Goal: Communication & Community: Answer question/provide support

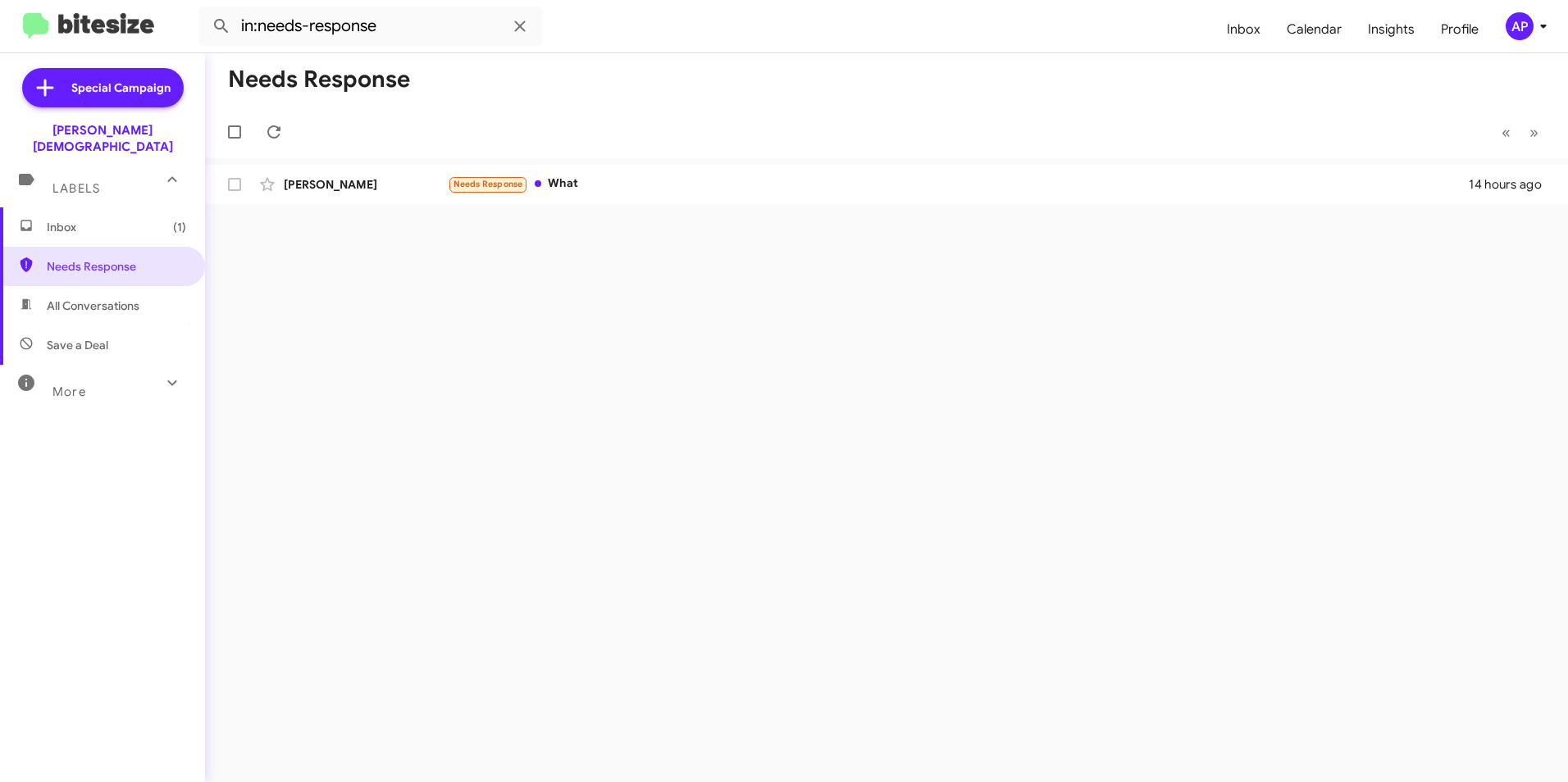
click at [673, 303] on div "Needs Response « Previous » Next [PERSON_NAME] Needs Response What 14 hours ago" at bounding box center [886, 418] width 1363 height 729
click at [475, 180] on span "Needs Response" at bounding box center [488, 184] width 70 height 10
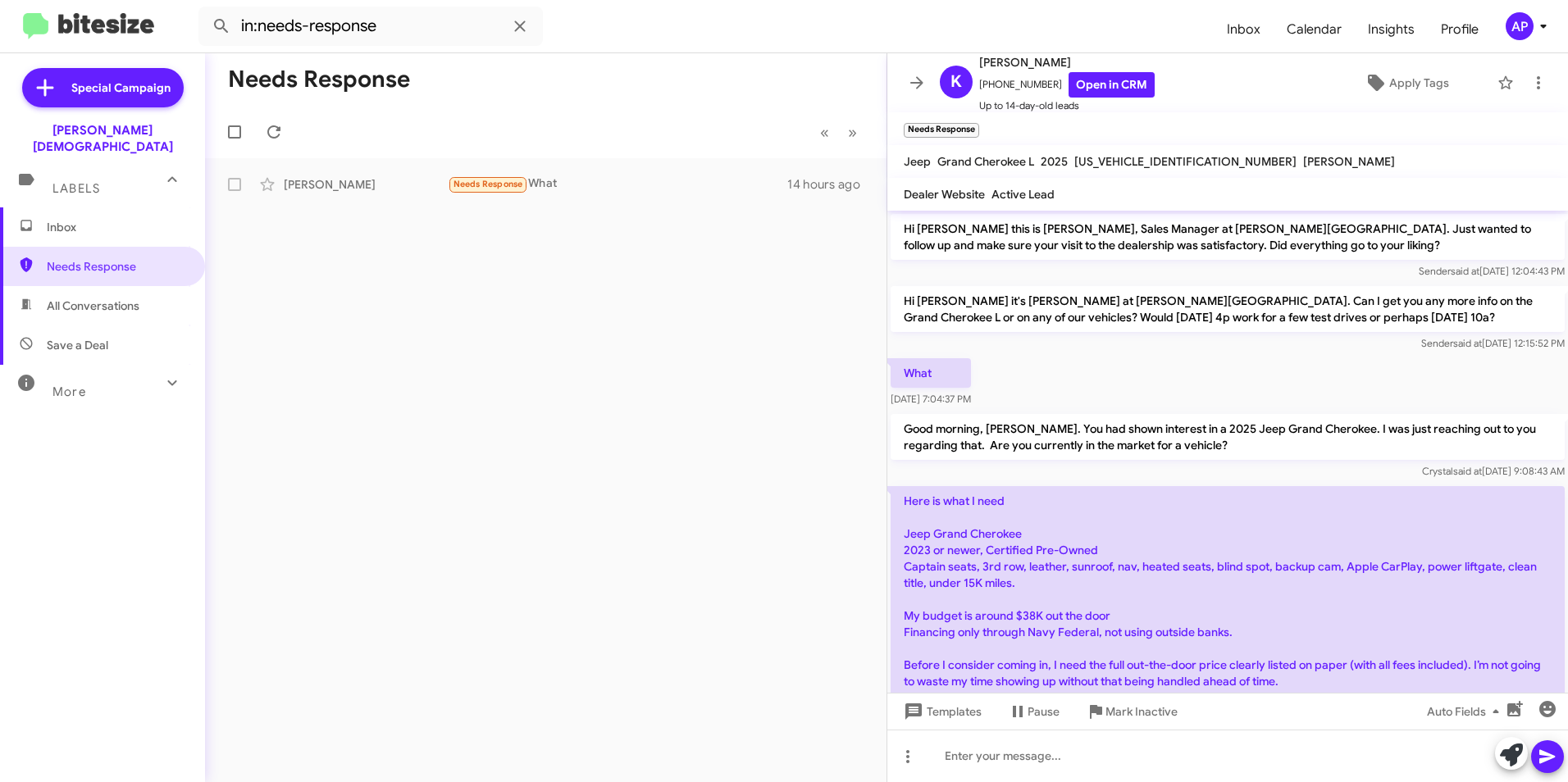
drag, startPoint x: 576, startPoint y: 327, endPoint x: 310, endPoint y: 223, distance: 285.6
click at [576, 327] on div "Needs Response « Previous » Next [PERSON_NAME] Needs Response What 14 hours ago" at bounding box center [545, 418] width 681 height 729
click at [376, 289] on div "Needs Response « Previous » Next [PERSON_NAME] Needs Response What 14 hours ago" at bounding box center [545, 418] width 681 height 729
click at [97, 96] on span "Special Campaign" at bounding box center [102, 87] width 161 height 39
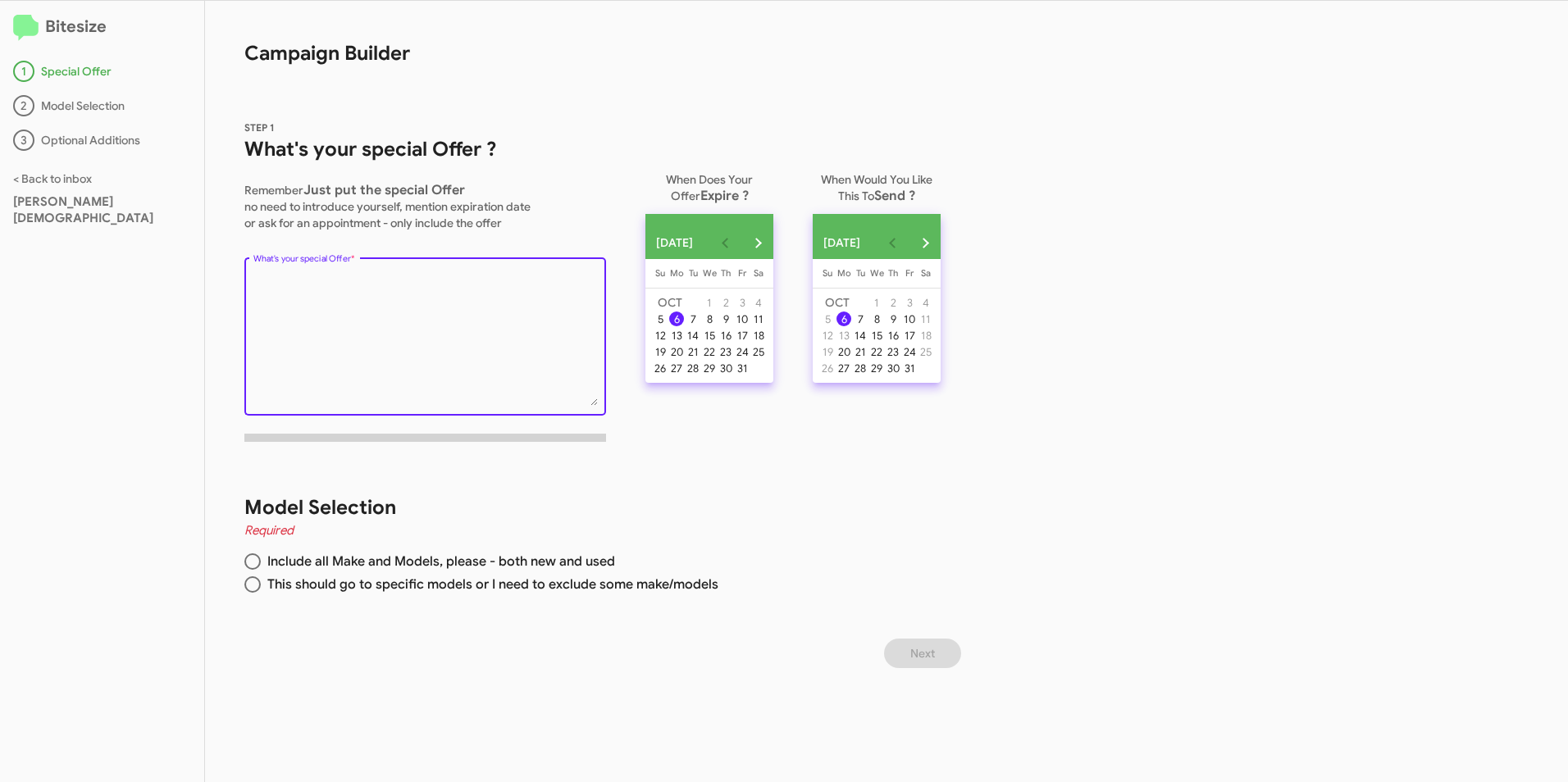
click at [433, 374] on textarea "What's your special Offer *" at bounding box center [426, 339] width 344 height 133
click at [277, 562] on span "Include all Make and Models, please - both new and used" at bounding box center [438, 561] width 354 height 17
click at [261, 562] on input "Include all Make and Models, please - both new and used" at bounding box center [252, 561] width 17 height 17
radio input "true"
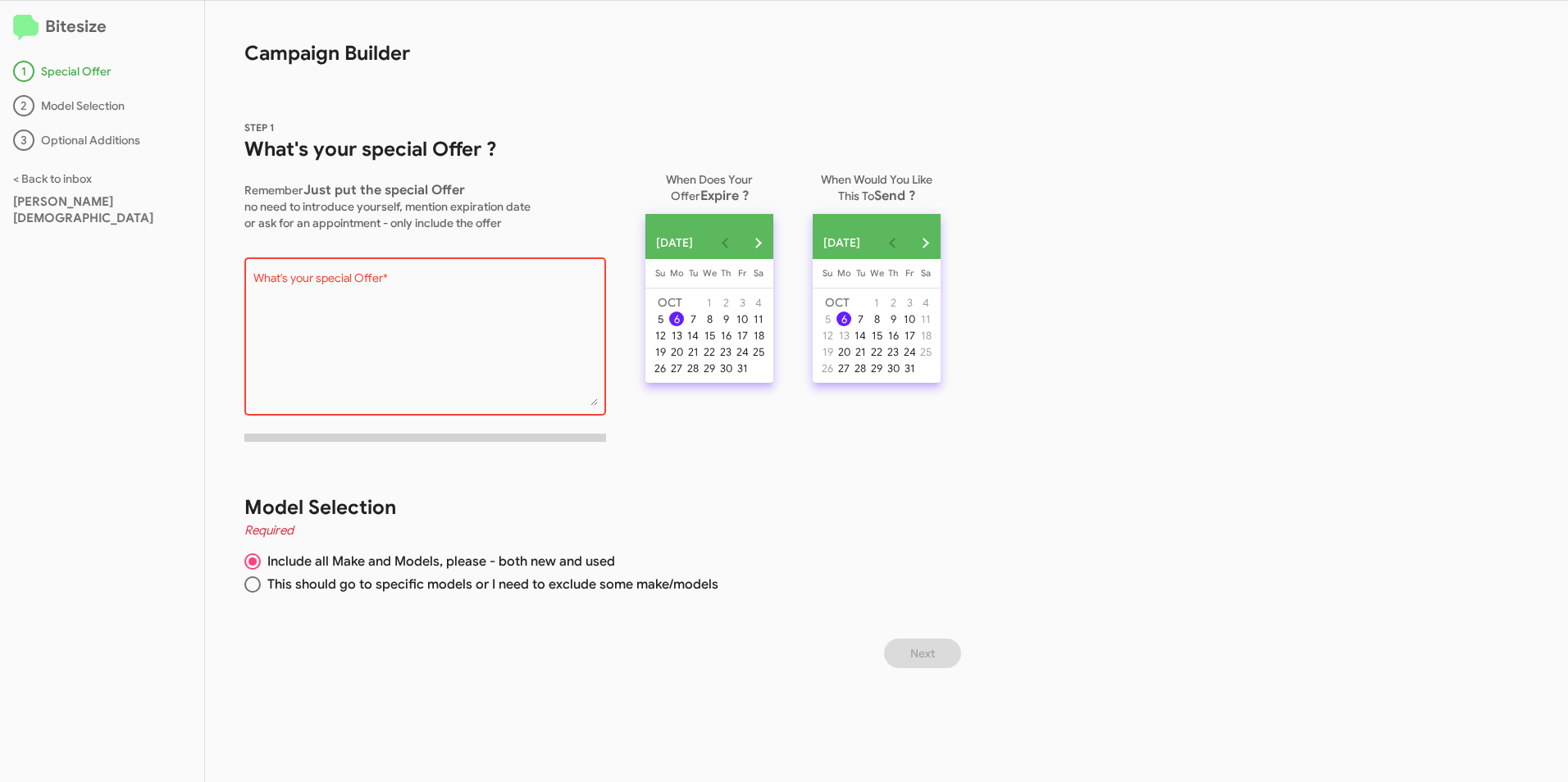
click at [414, 344] on textarea "What's your special Offer *" at bounding box center [426, 339] width 344 height 133
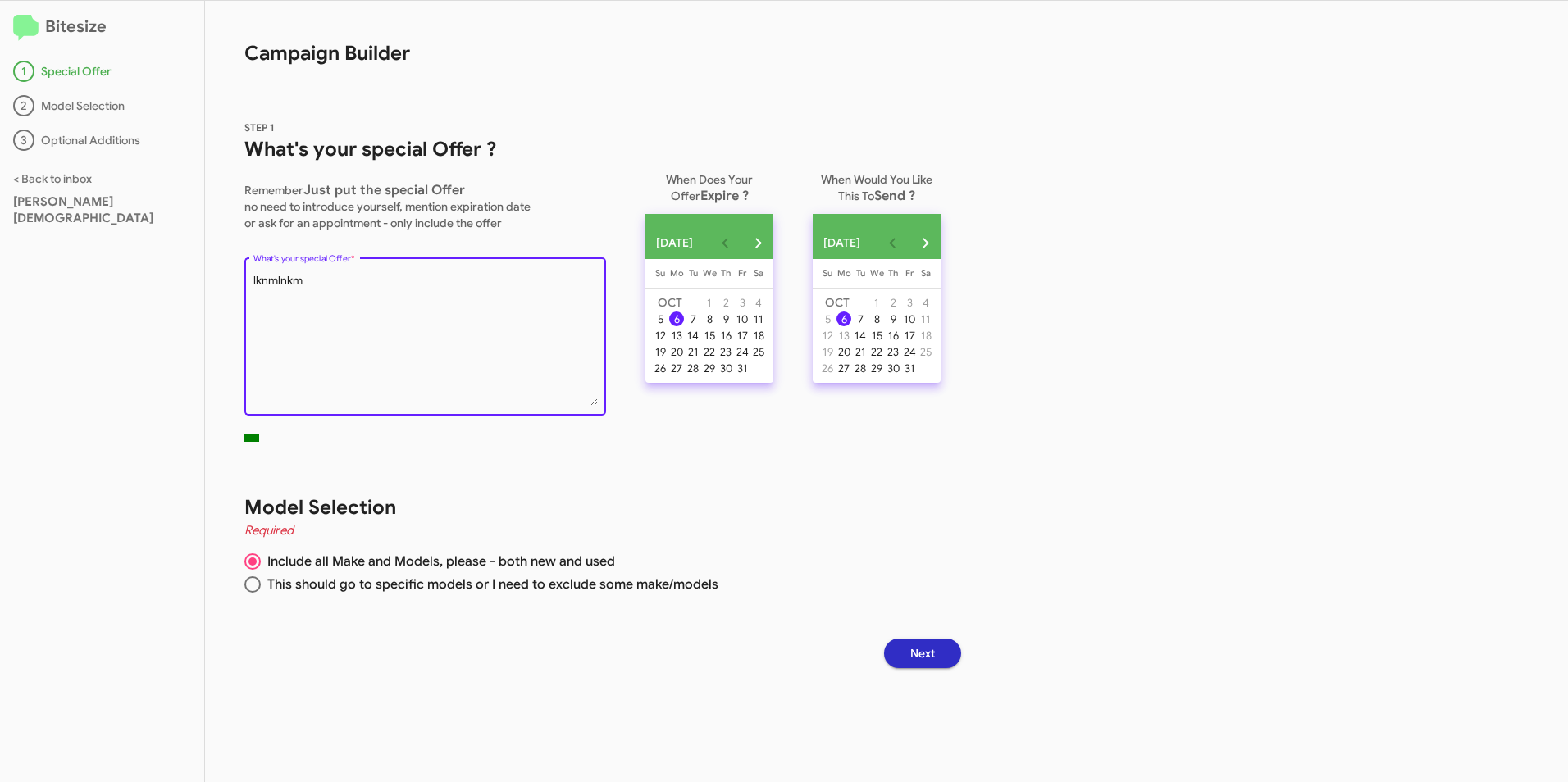
type textarea "lknmlnkm"
click at [923, 649] on span "Next" at bounding box center [923, 654] width 24 height 30
drag, startPoint x: 385, startPoint y: 309, endPoint x: 140, endPoint y: 337, distance: 246.6
click at [140, 337] on div "Bitesize 1 Special Offer 2 Model Selection 3 Optional Additions < Back to inbox…" at bounding box center [784, 391] width 1568 height 781
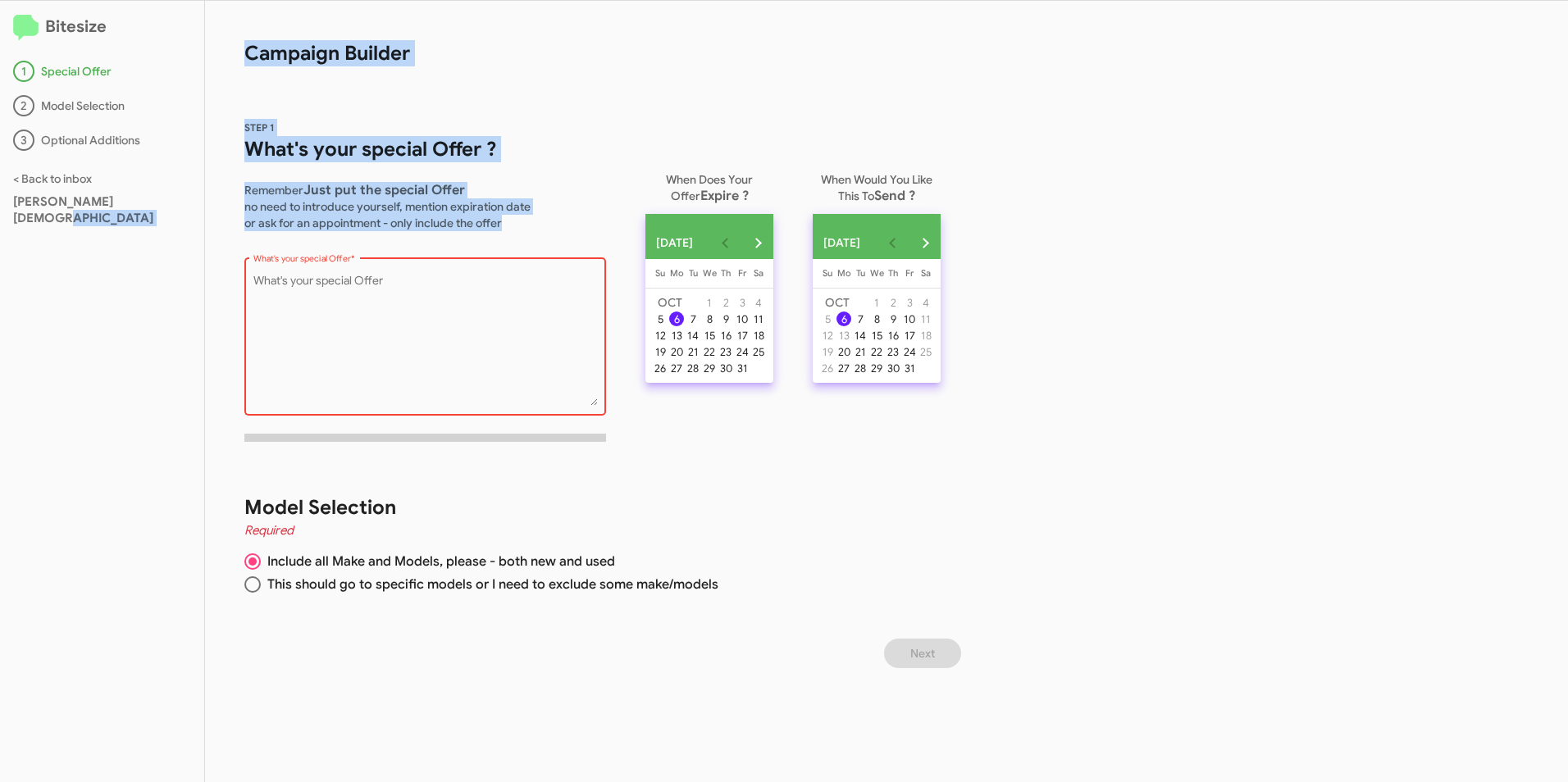
drag, startPoint x: 142, startPoint y: 335, endPoint x: 400, endPoint y: 167, distance: 307.9
click at [400, 167] on div "Bitesize 1 Special Offer 2 Model Selection 3 Optional Additions < Back to inbox…" at bounding box center [784, 391] width 1568 height 781
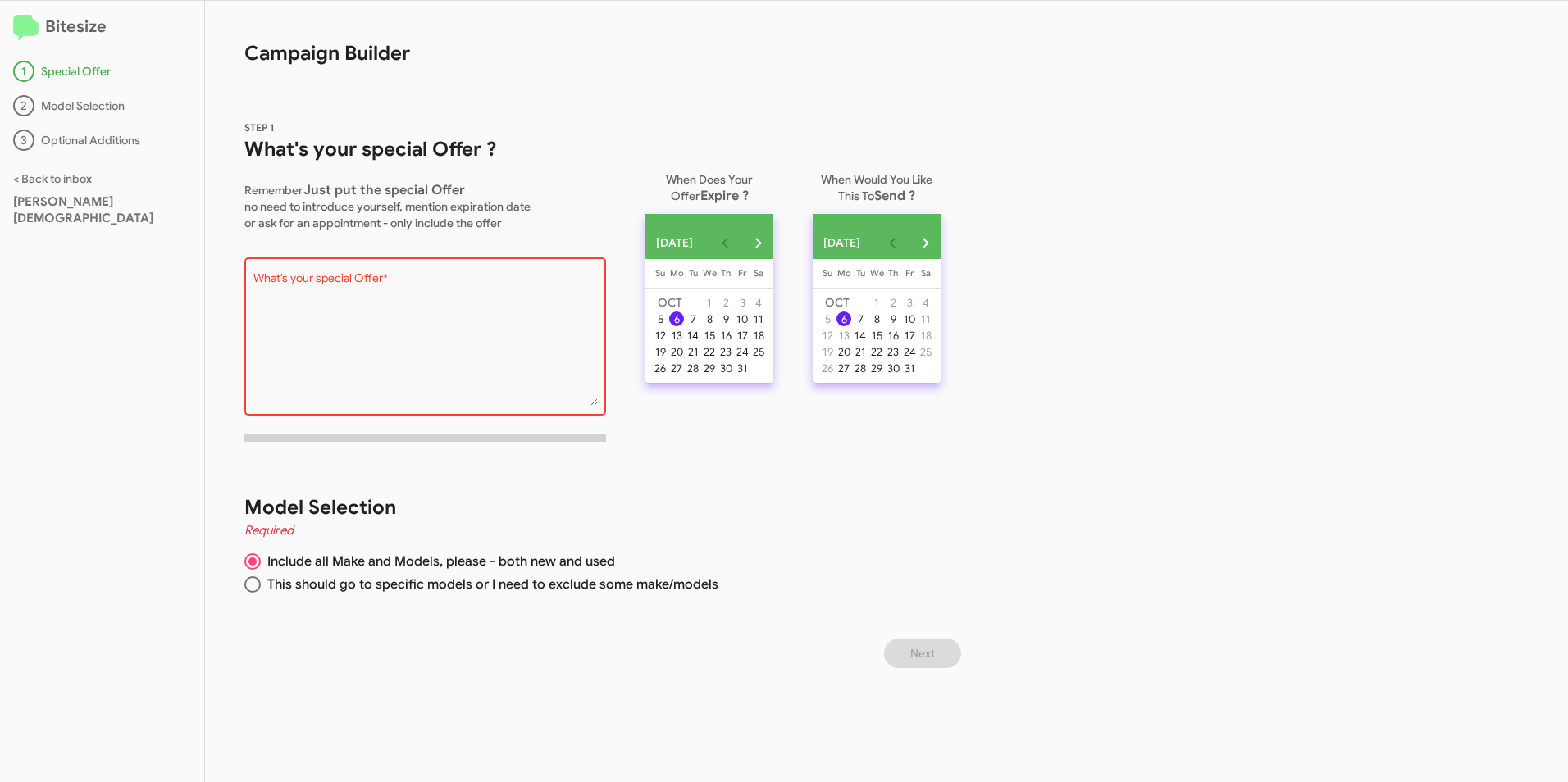
click at [1087, 568] on div "Bitesize 1 Special Offer 2 Model Selection 3 Optional Additions < Back to inbox…" at bounding box center [784, 391] width 1568 height 781
click at [1188, 293] on div "Bitesize 1 Special Offer 2 Model Selection 3 Optional Additions < Back to inbox…" at bounding box center [784, 391] width 1568 height 781
click at [328, 318] on textarea "What's your special Offer *" at bounding box center [426, 339] width 344 height 133
click at [417, 649] on div "STEP 1 What's your special Offer ? Remember Just put the special Offer no need …" at bounding box center [586, 377] width 763 height 595
drag, startPoint x: 502, startPoint y: 627, endPoint x: 528, endPoint y: 582, distance: 52.0
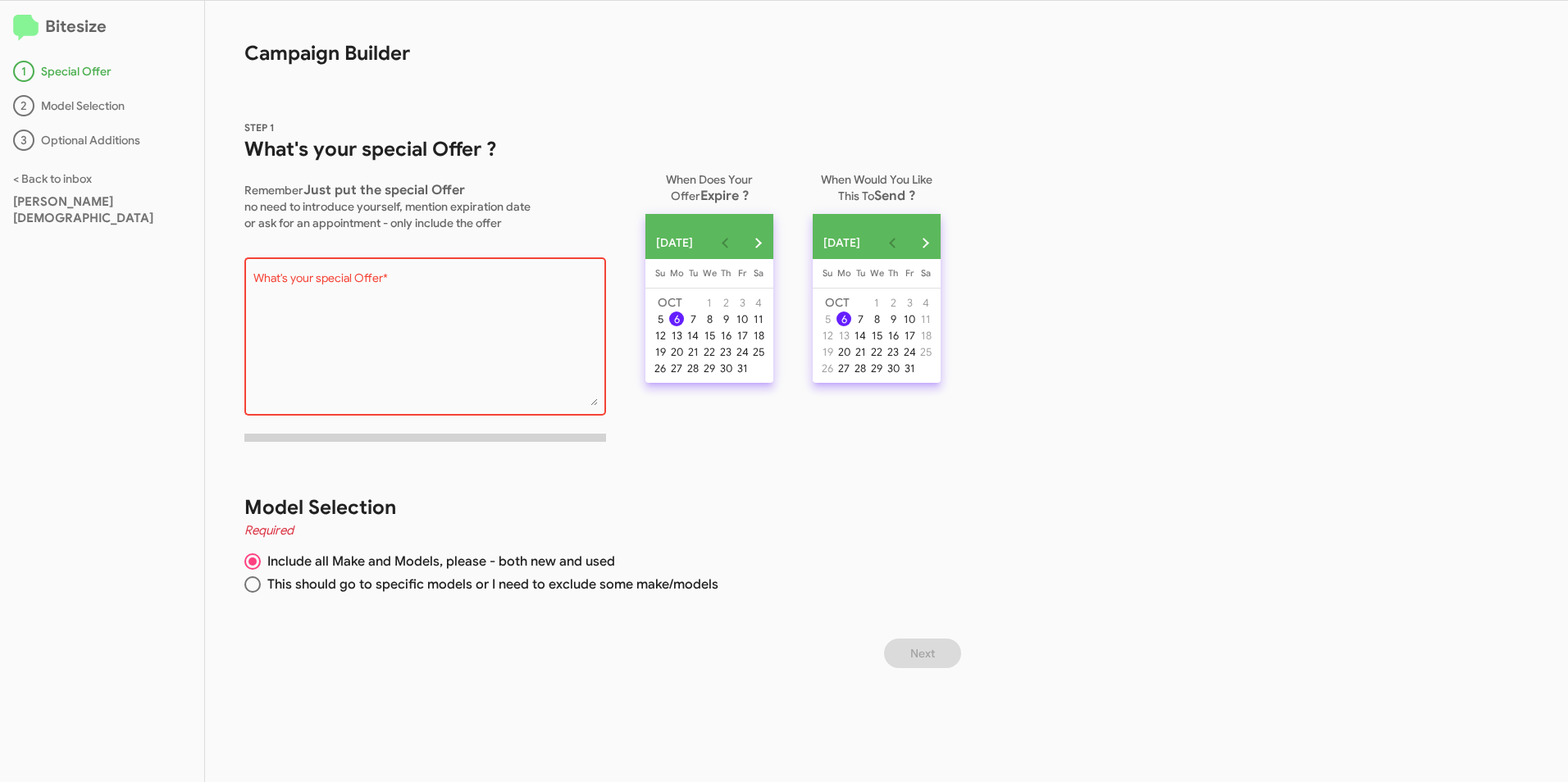
click at [502, 627] on div "Model Selection Required Include all Make and Models, please - both new and use…" at bounding box center [586, 547] width 763 height 184
click at [1346, 362] on div "Bitesize 1 Special Offer 2 Model Selection 3 Optional Additions < Back to inbox…" at bounding box center [784, 391] width 1568 height 781
drag, startPoint x: 338, startPoint y: 289, endPoint x: 483, endPoint y: 307, distance: 146.1
click at [340, 289] on textarea "What's your special Offer *" at bounding box center [426, 339] width 344 height 133
click at [768, 460] on div "Model Selection Required Include all Make and Models, please - both new and use…" at bounding box center [586, 547] width 763 height 184
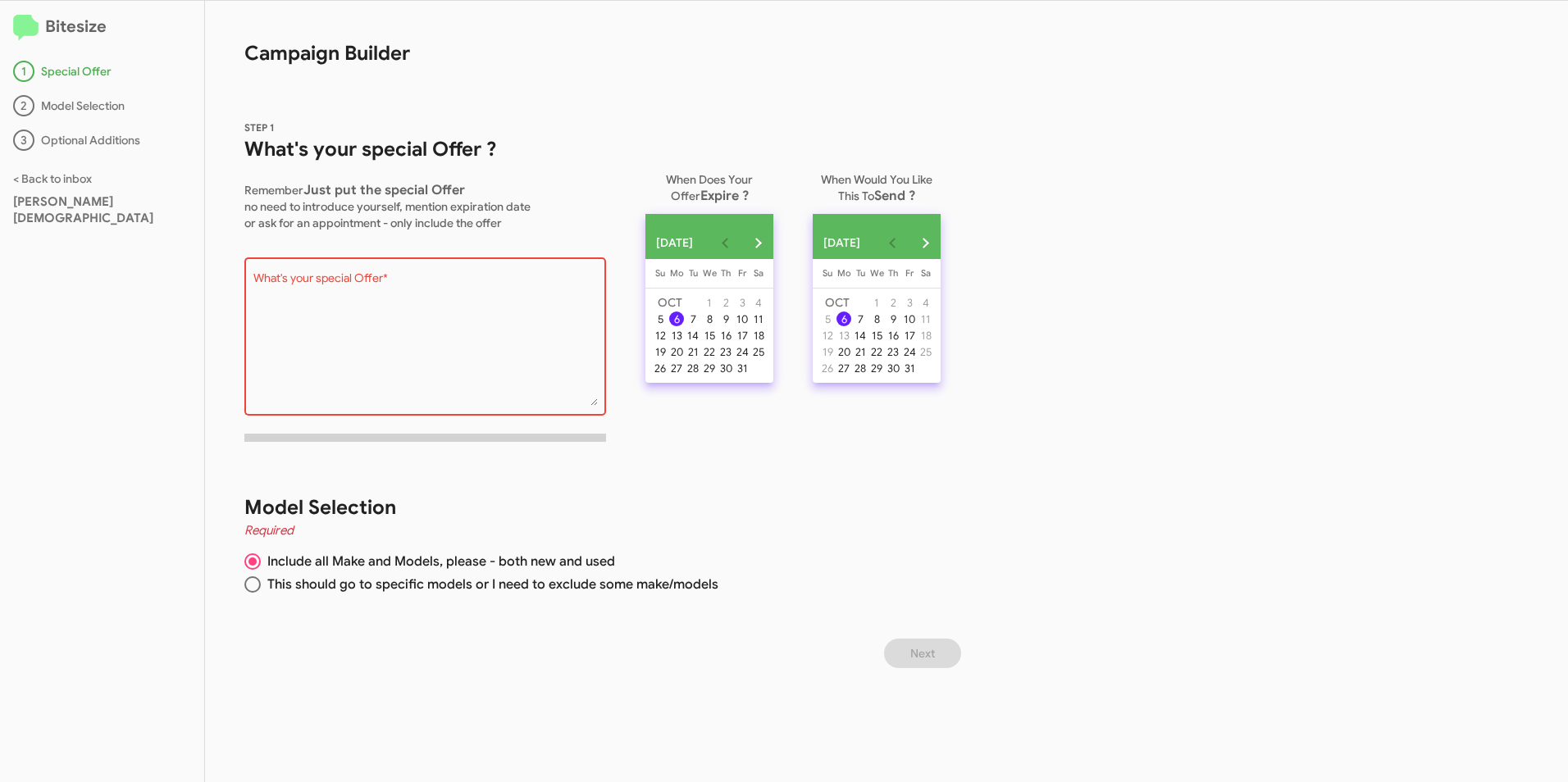
click at [34, 361] on div "Bitesize 1 Special Offer 2 Model Selection 3 Optional Additions < Back to inbox…" at bounding box center [102, 391] width 205 height 781
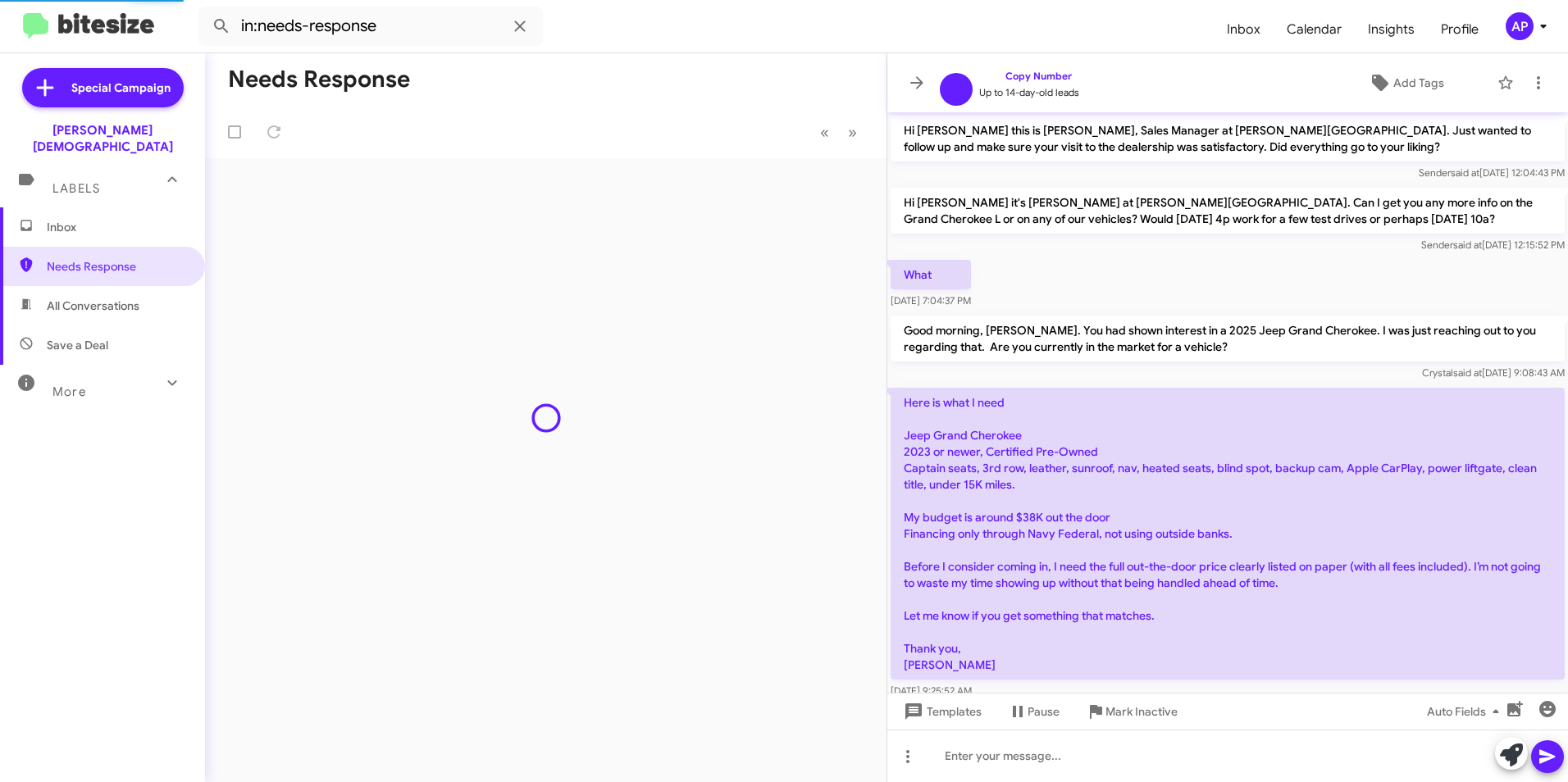
scroll to position [31, 0]
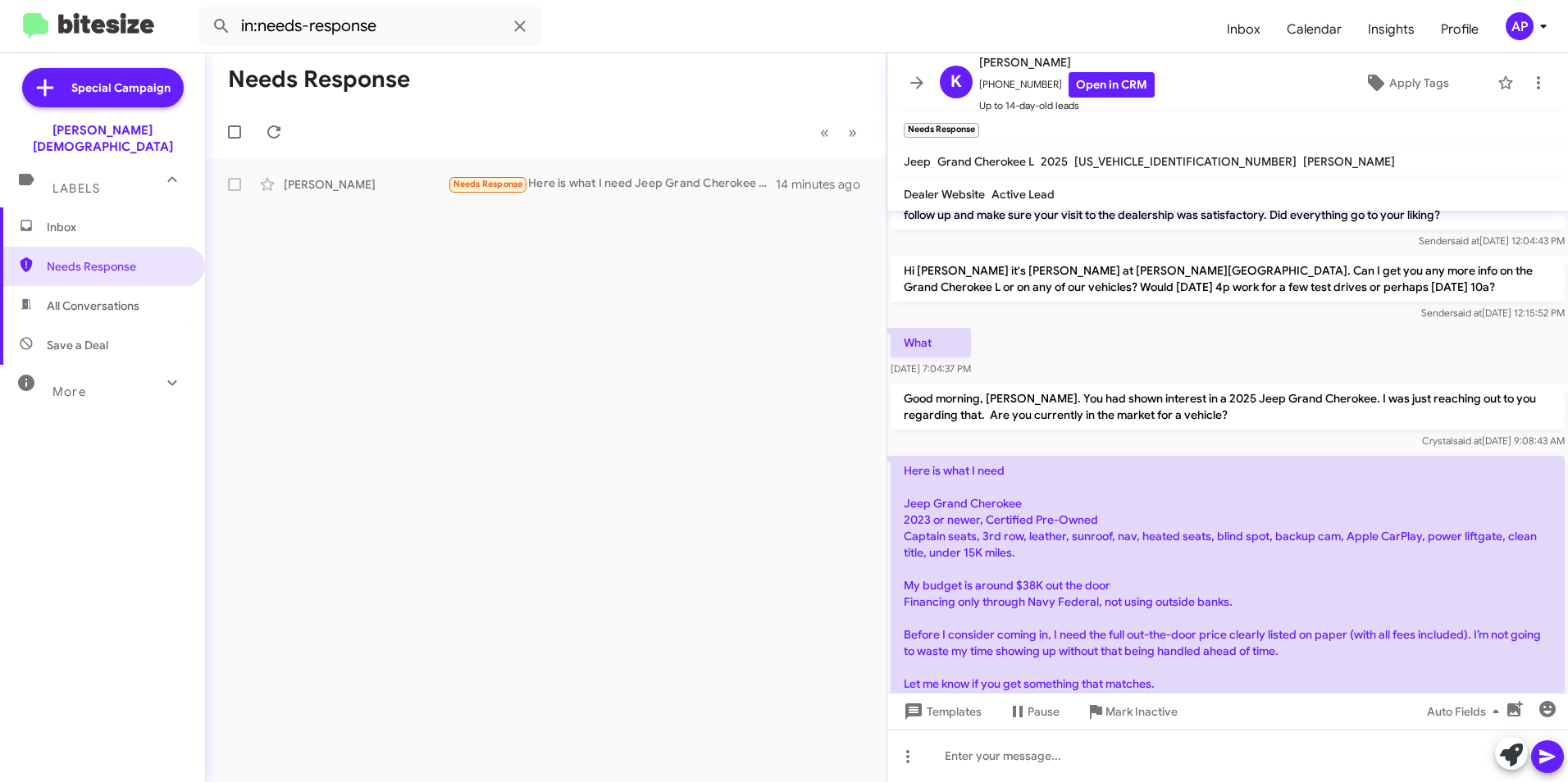
click at [139, 371] on div "More" at bounding box center [85, 384] width 146 height 31
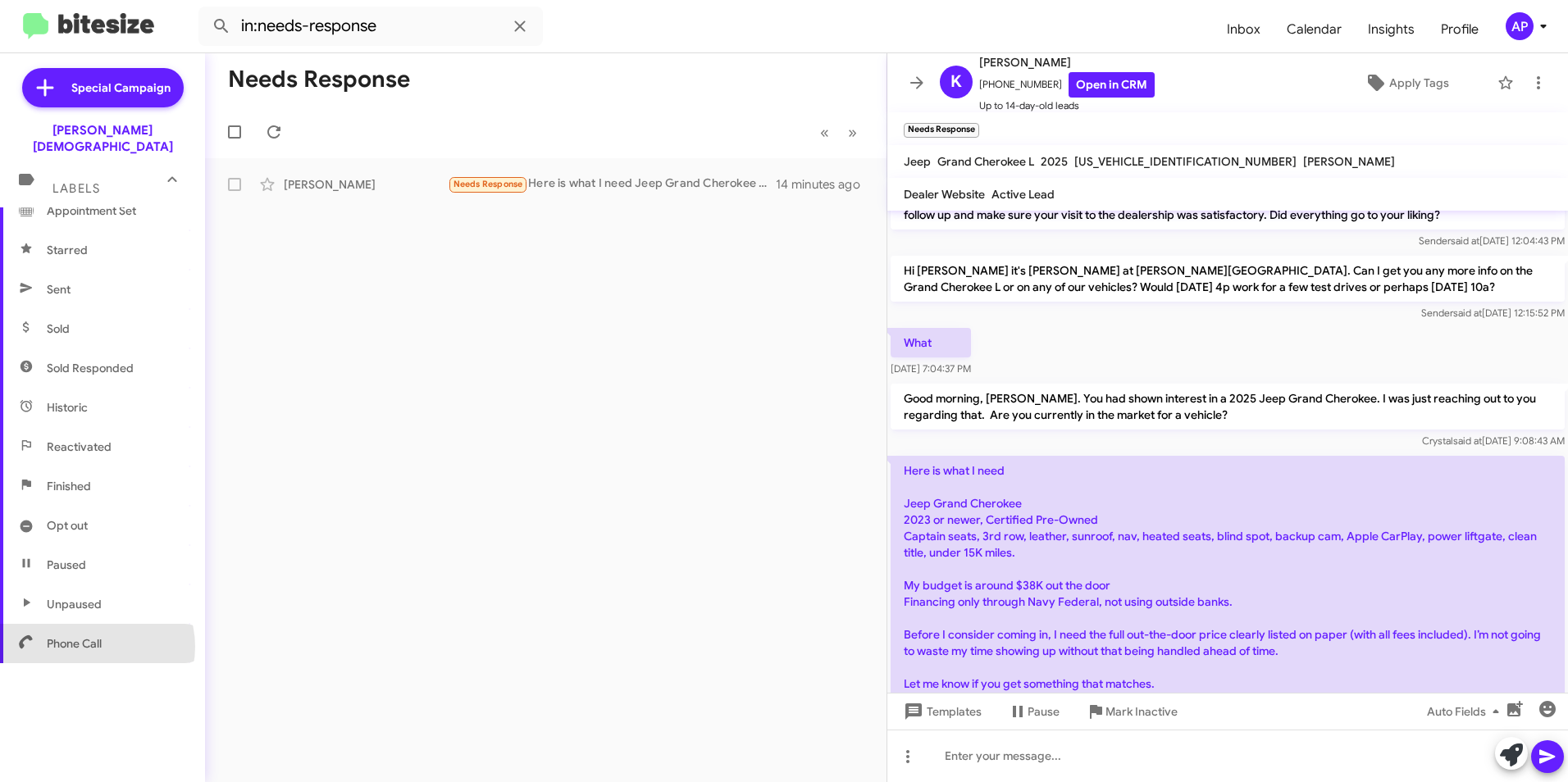
click at [92, 636] on span "Phone Call" at bounding box center [74, 643] width 55 height 17
type input "in:phone-call"
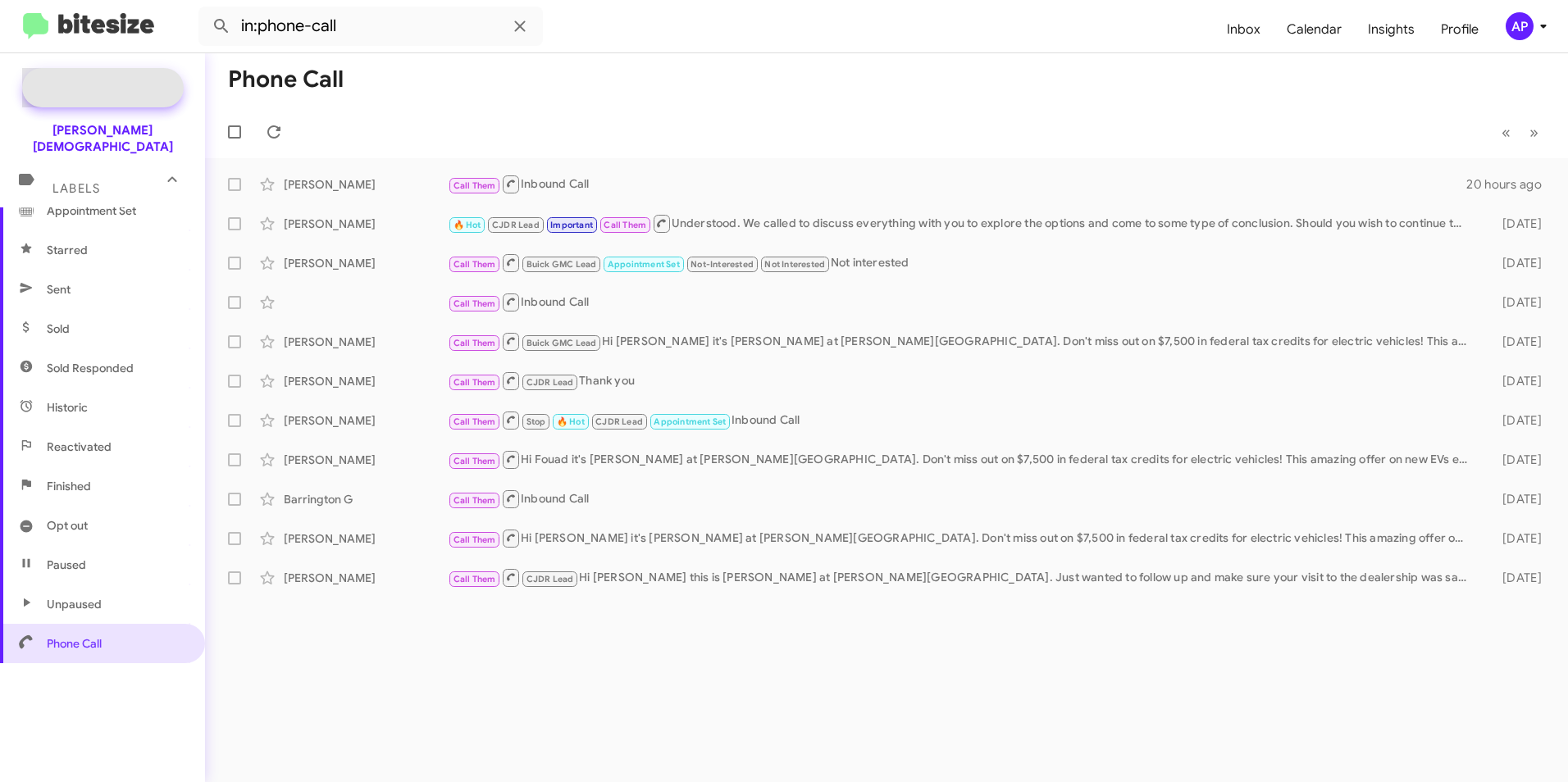
click at [96, 90] on span "Special Campaign" at bounding box center [121, 87] width 99 height 17
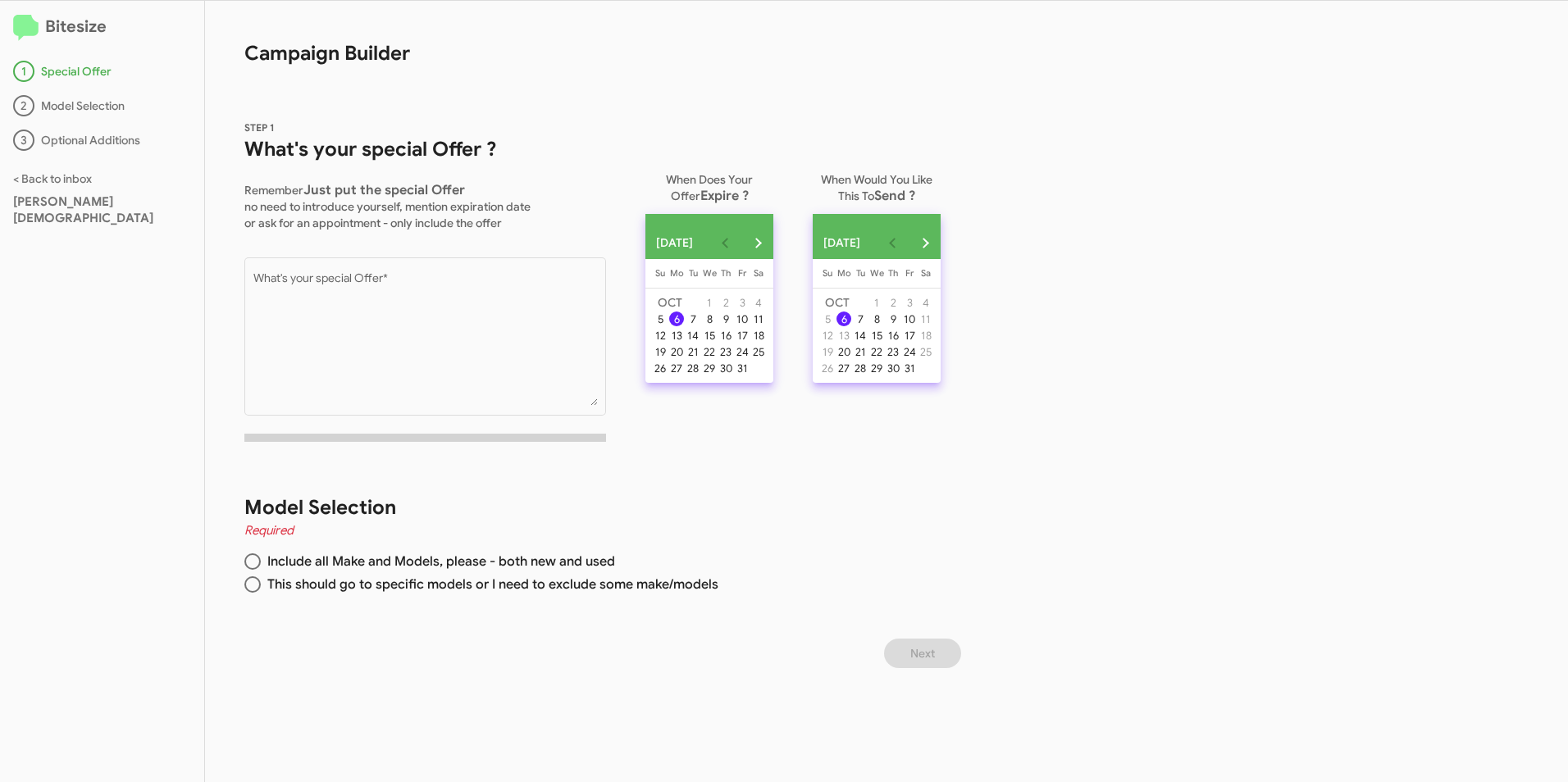
click at [1046, 544] on div "Bitesize 1 Special Offer 2 Model Selection 3 Optional Additions < Back to inbox…" at bounding box center [784, 391] width 1568 height 781
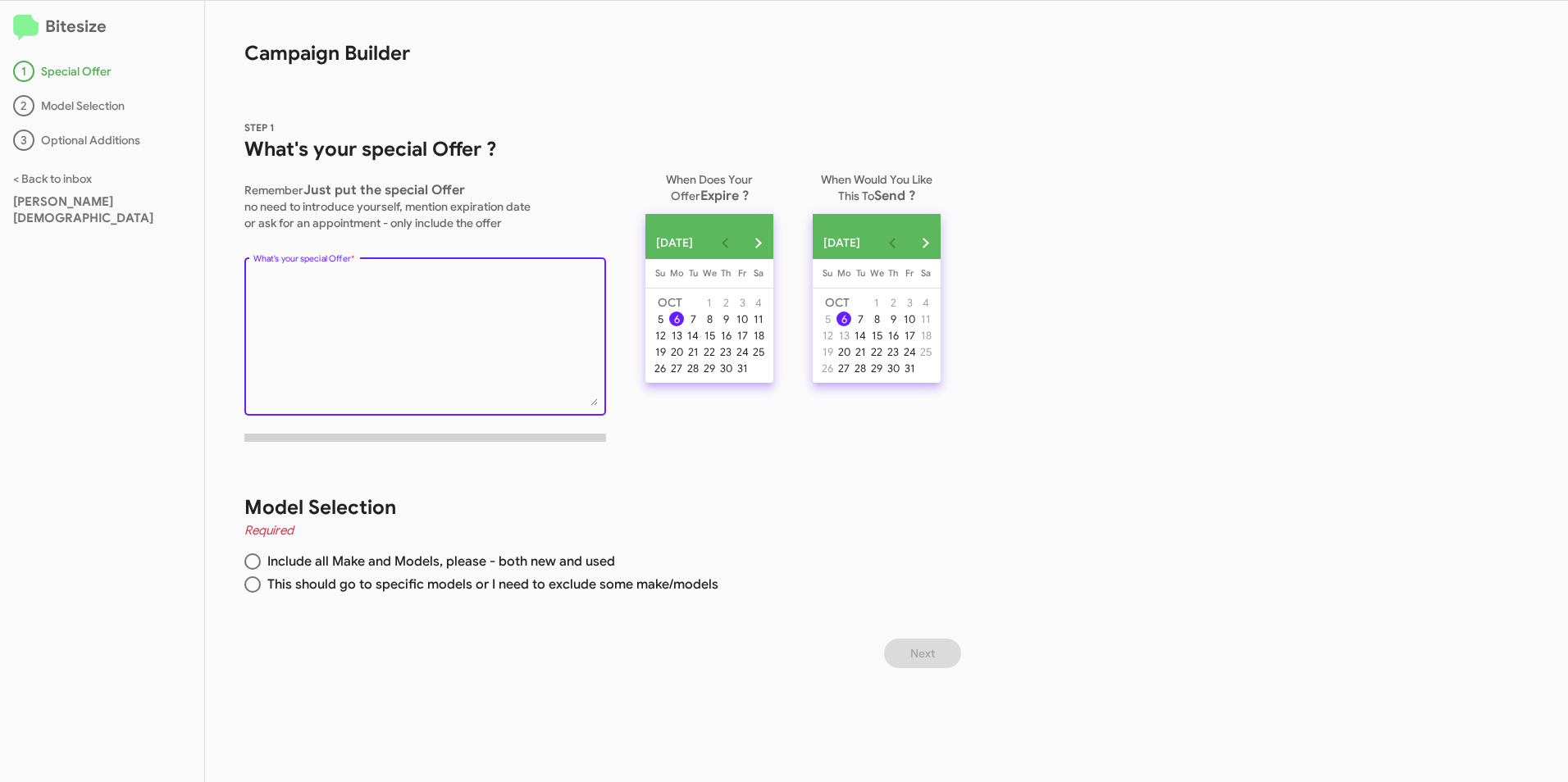
click at [450, 291] on textarea "What's your special Offer *" at bounding box center [426, 339] width 344 height 133
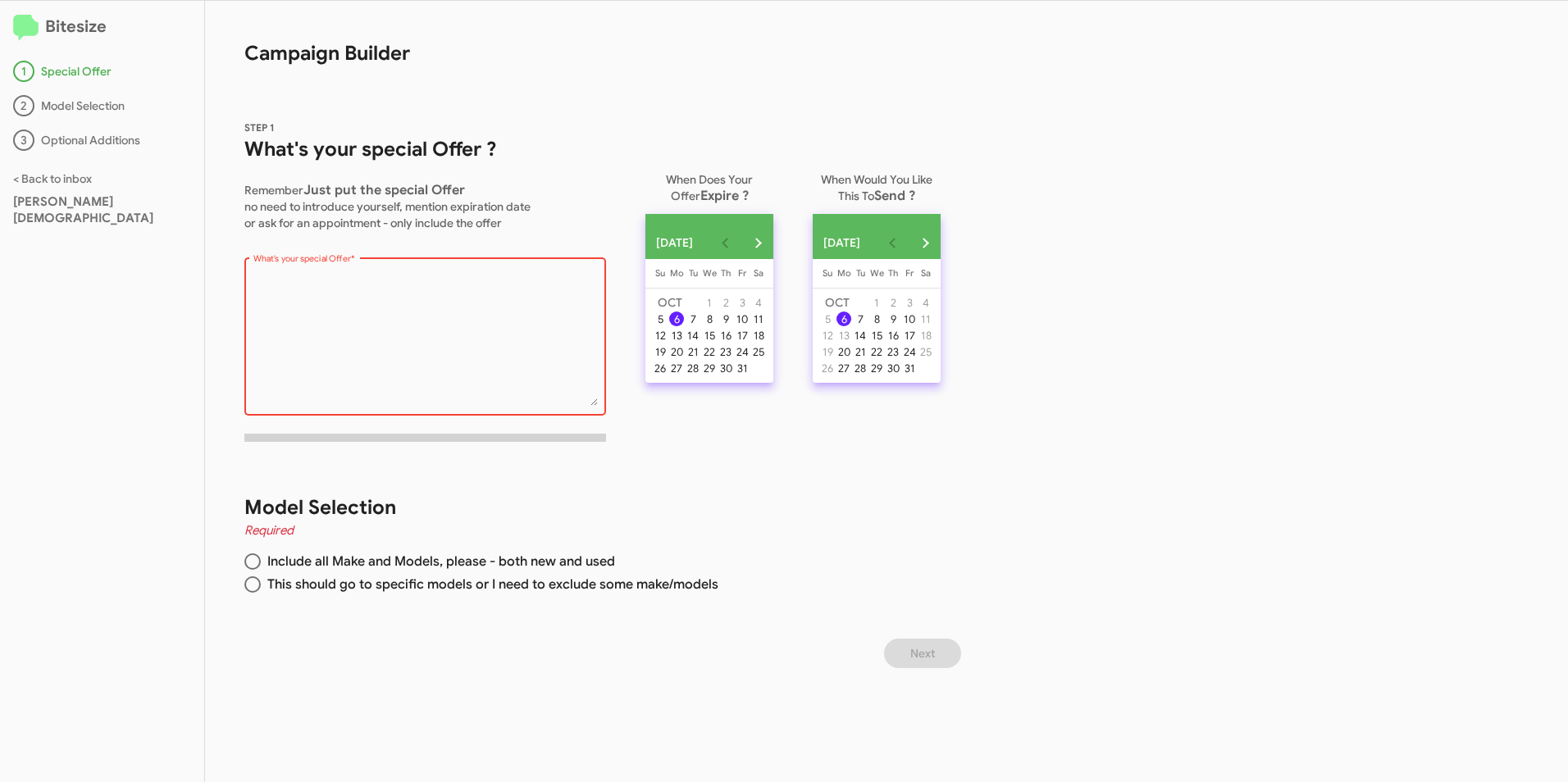
click at [333, 303] on textarea "What's your special Offer *" at bounding box center [426, 339] width 344 height 133
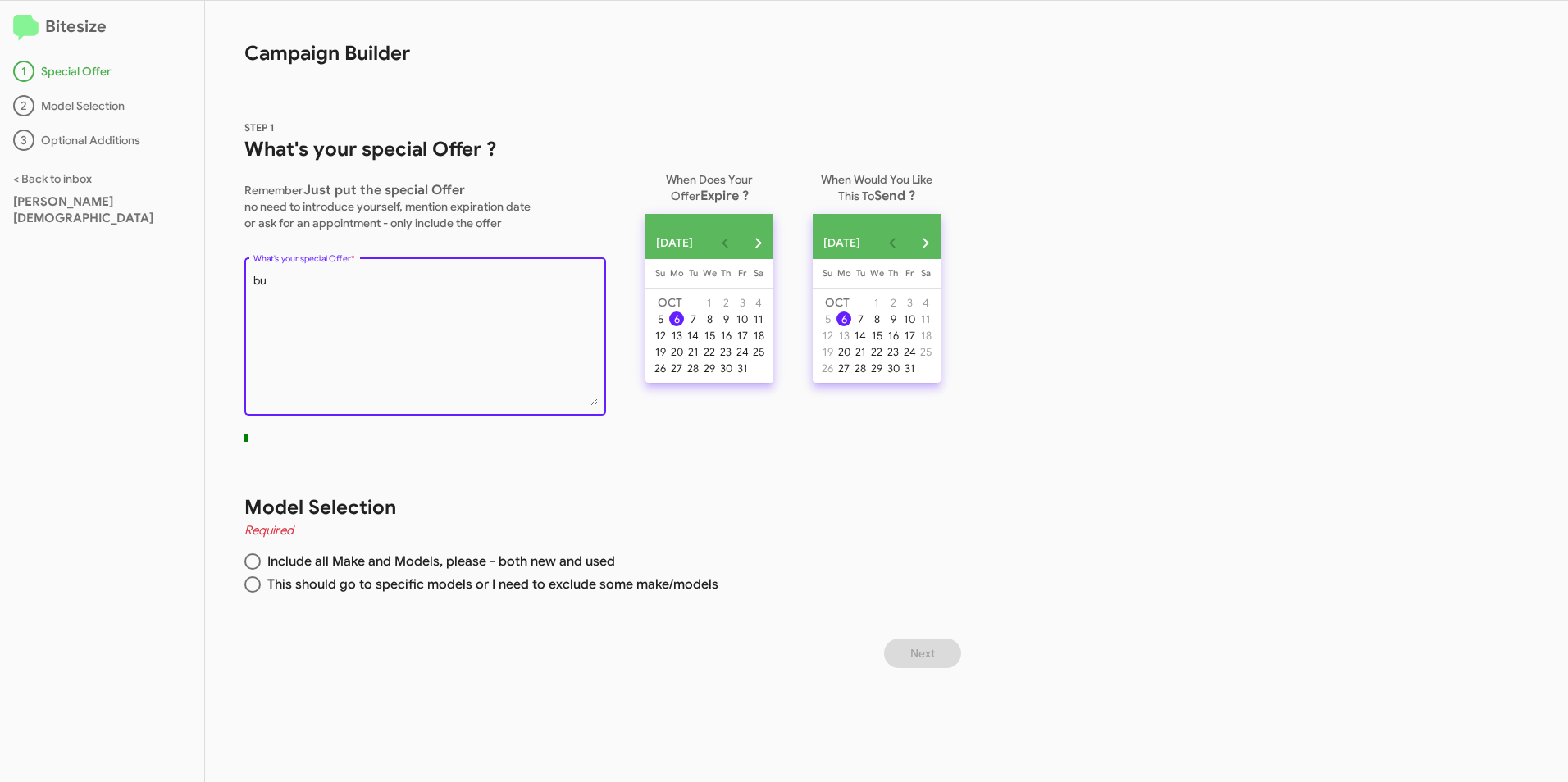
type textarea "b"
type textarea "A"
